Goal: Navigation & Orientation: Find specific page/section

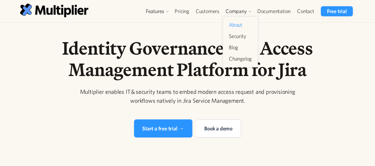
click at [242, 23] on link "About" at bounding box center [240, 25] width 28 height 11
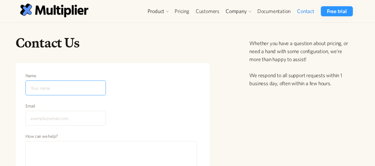
scroll to position [250, 0]
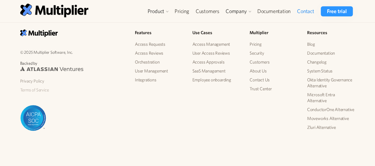
click at [36, 87] on link "Terms of Service" at bounding box center [72, 89] width 105 height 9
click at [36, 79] on link "Privacy Policy" at bounding box center [72, 80] width 105 height 9
